Goal: Complete application form: Complete application form

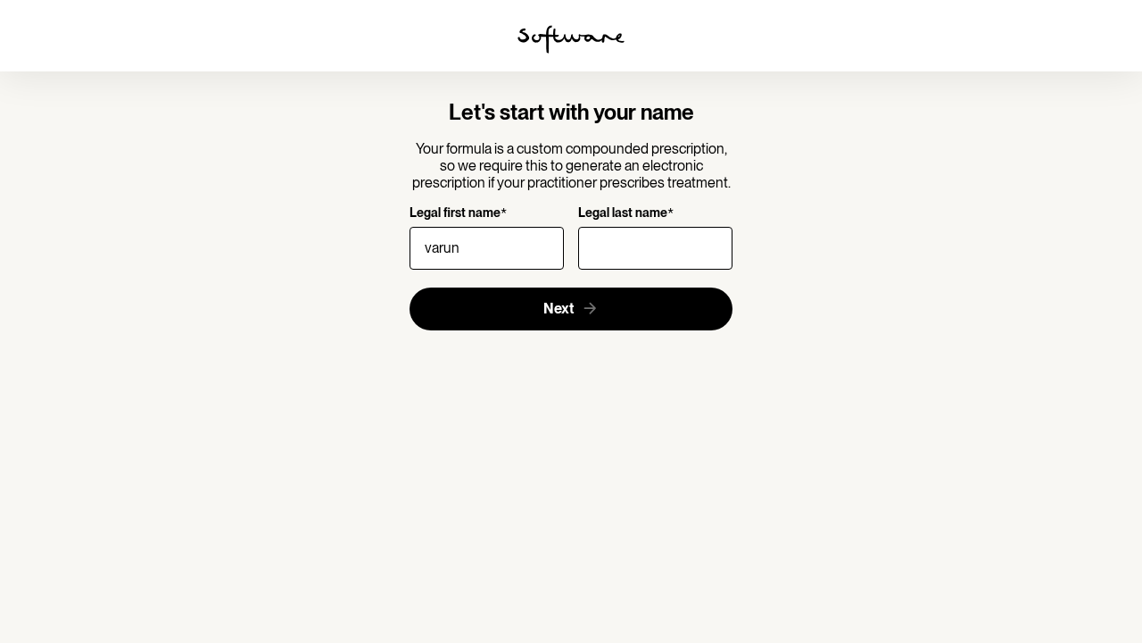
type input "Varun"
drag, startPoint x: 456, startPoint y: 368, endPoint x: 638, endPoint y: 233, distance: 226.5
click at [638, 233] on input "Legal last name *" at bounding box center [655, 248] width 154 height 43
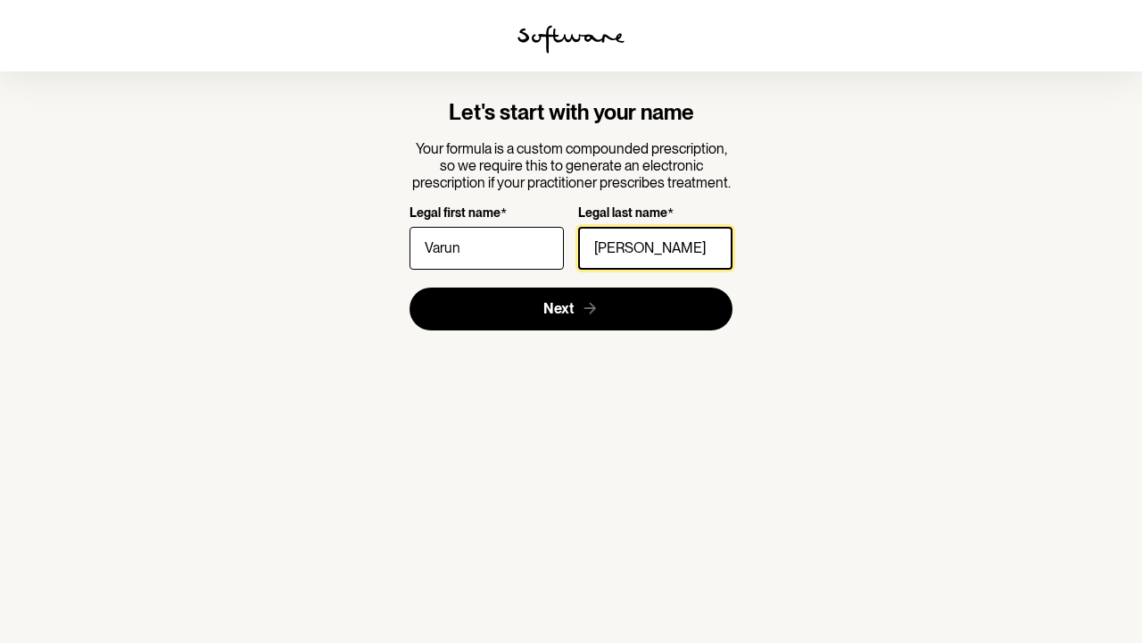
type input "tiwari"
click at [571, 307] on button "Next" at bounding box center [572, 308] width 324 height 43
